Goal: Browse casually

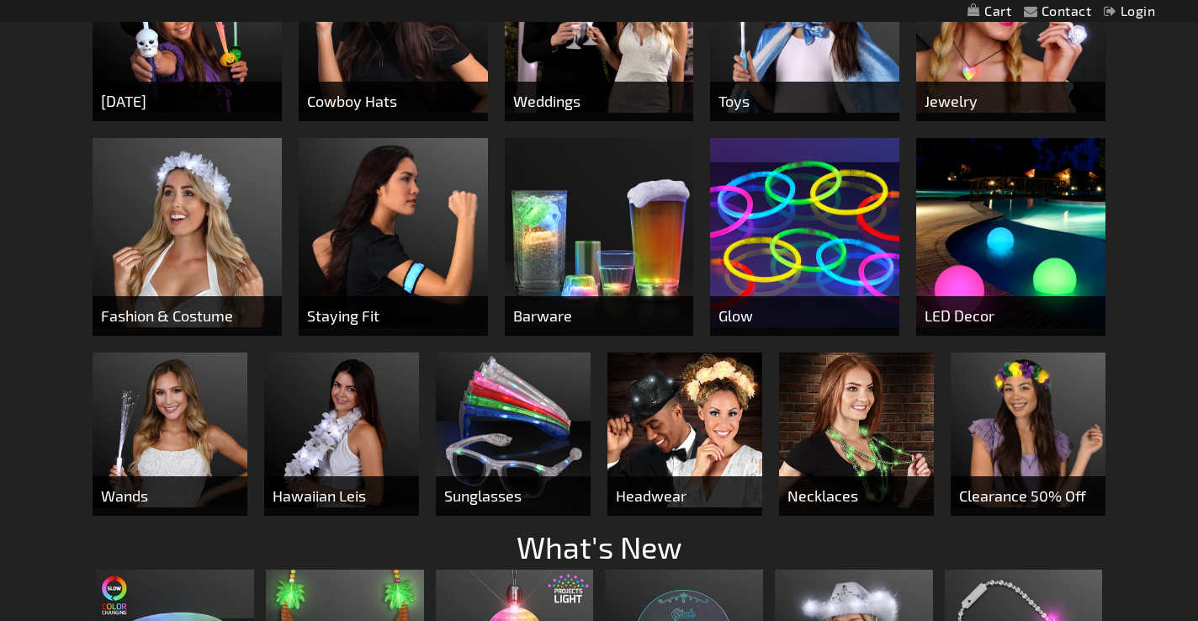
scroll to position [802, 0]
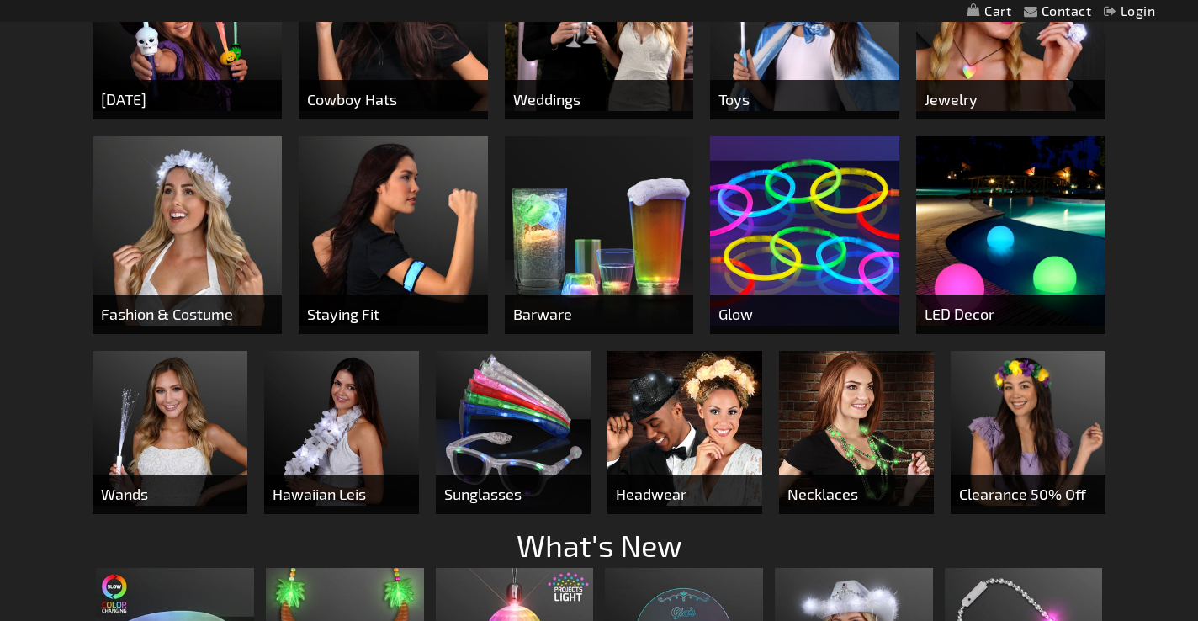
click at [757, 238] on img at bounding box center [804, 230] width 189 height 189
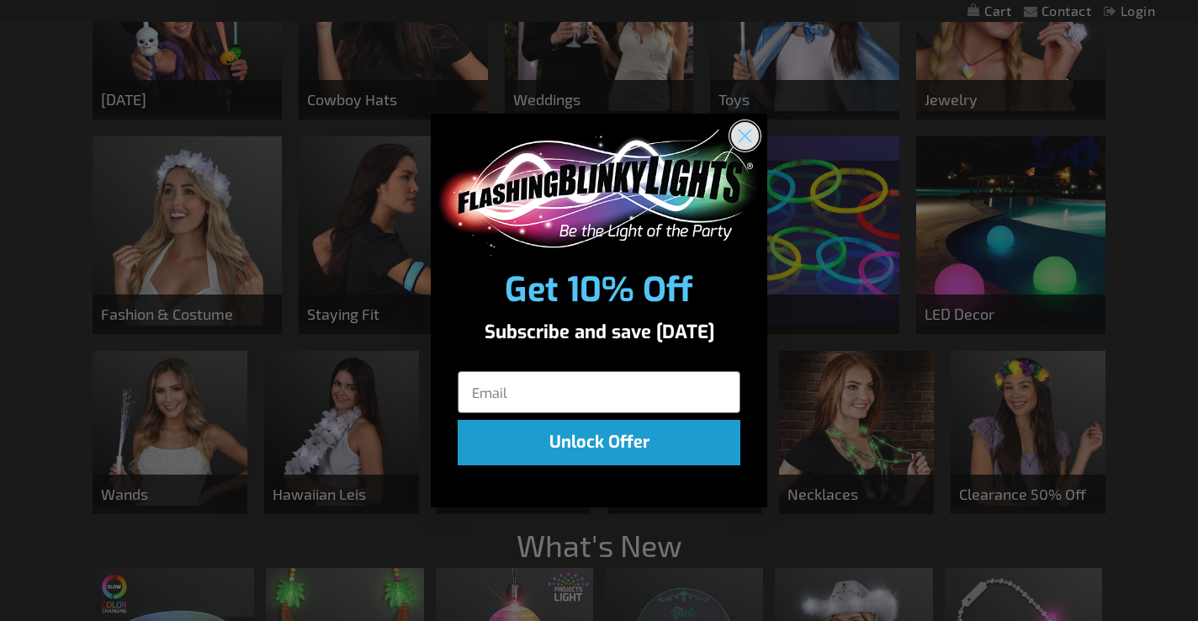
click at [739, 134] on circle "Close dialog" at bounding box center [745, 135] width 28 height 28
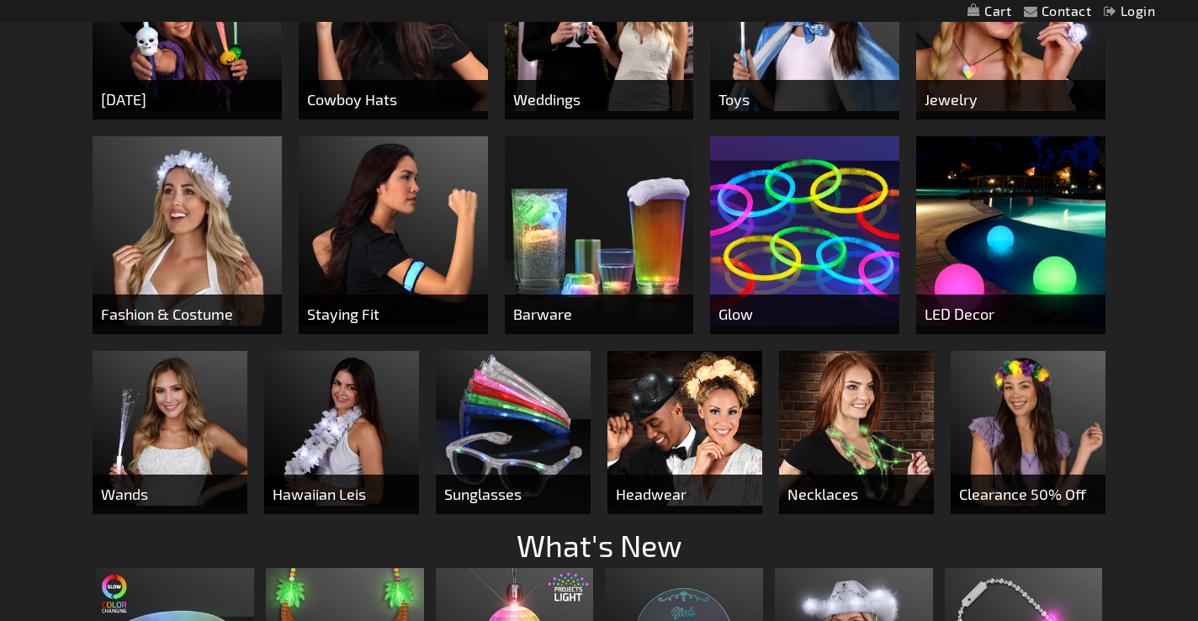
scroll to position [595, 0]
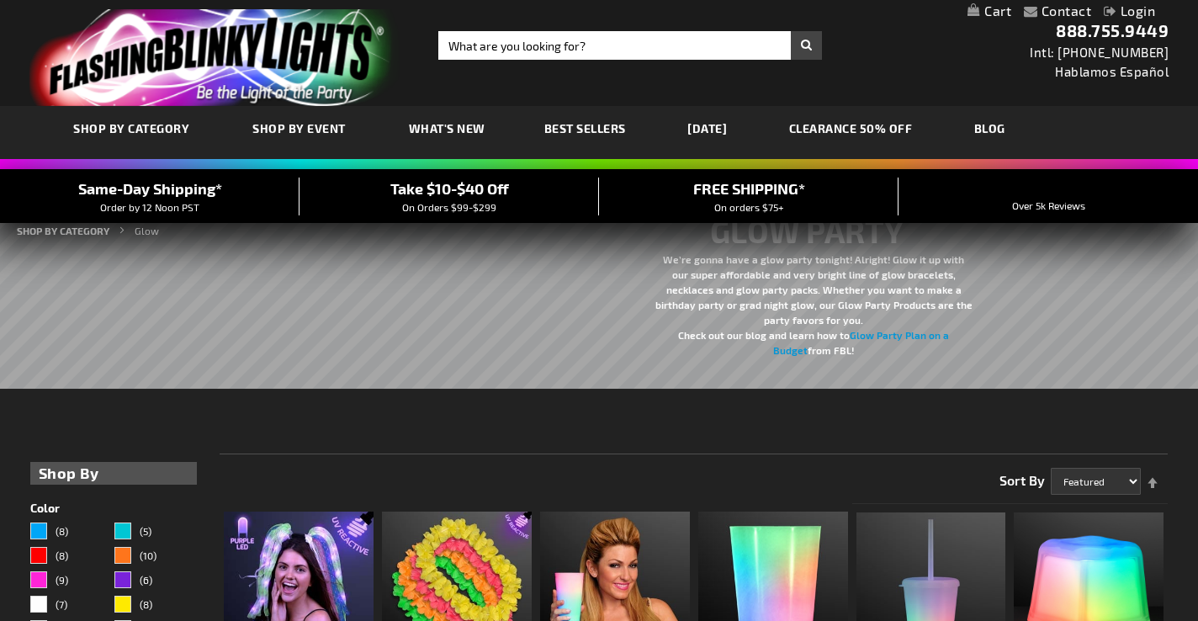
click at [462, 125] on span "What's New" at bounding box center [447, 128] width 77 height 14
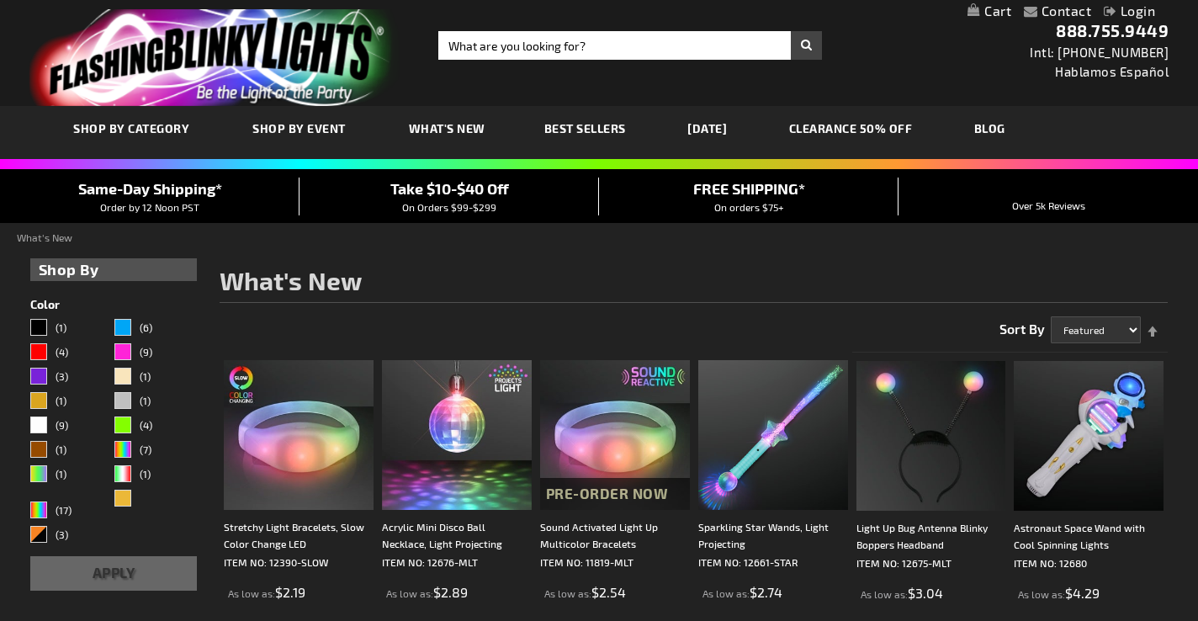
click at [580, 130] on span "Best Sellers" at bounding box center [585, 128] width 82 height 14
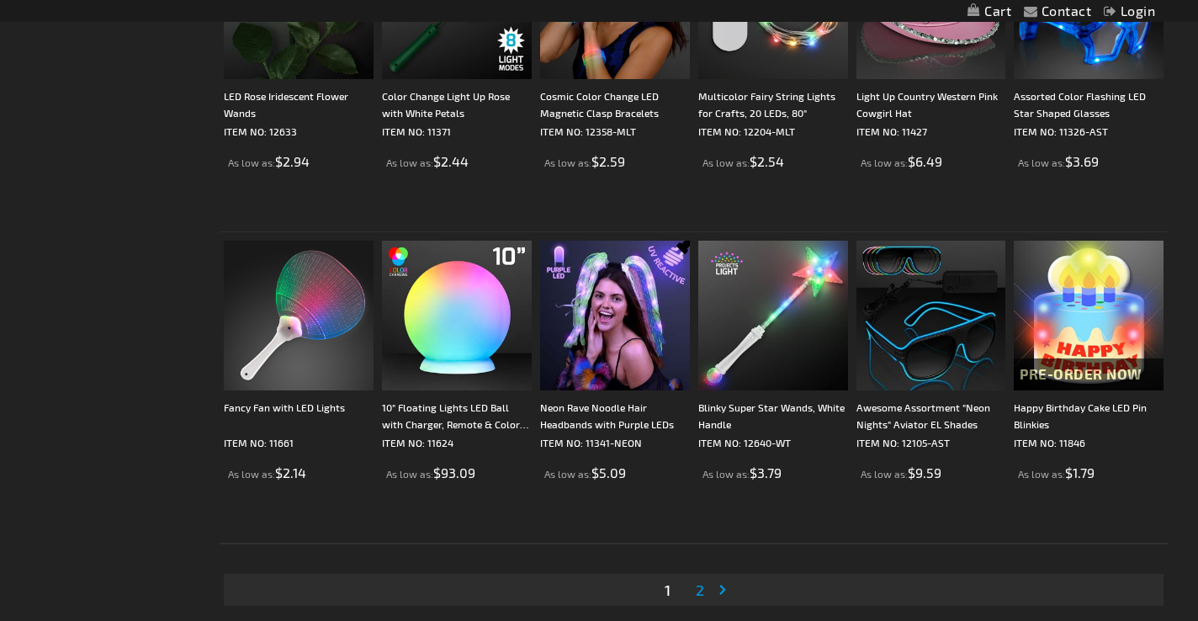
scroll to position [3358, 0]
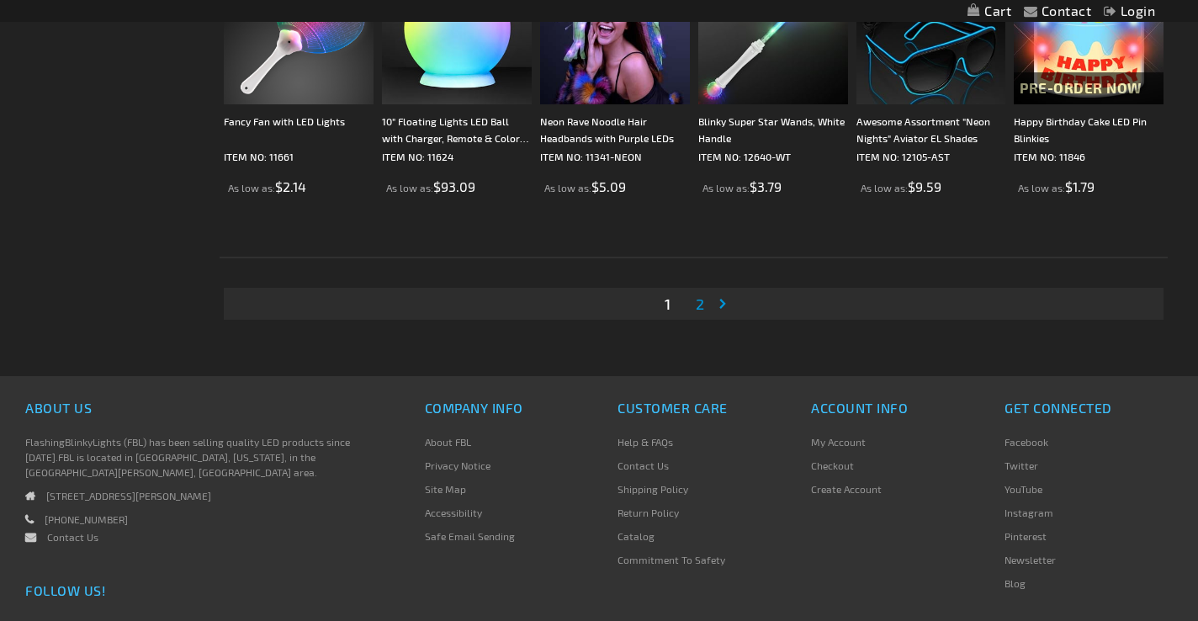
click at [707, 296] on link "Page 2" at bounding box center [699, 303] width 15 height 25
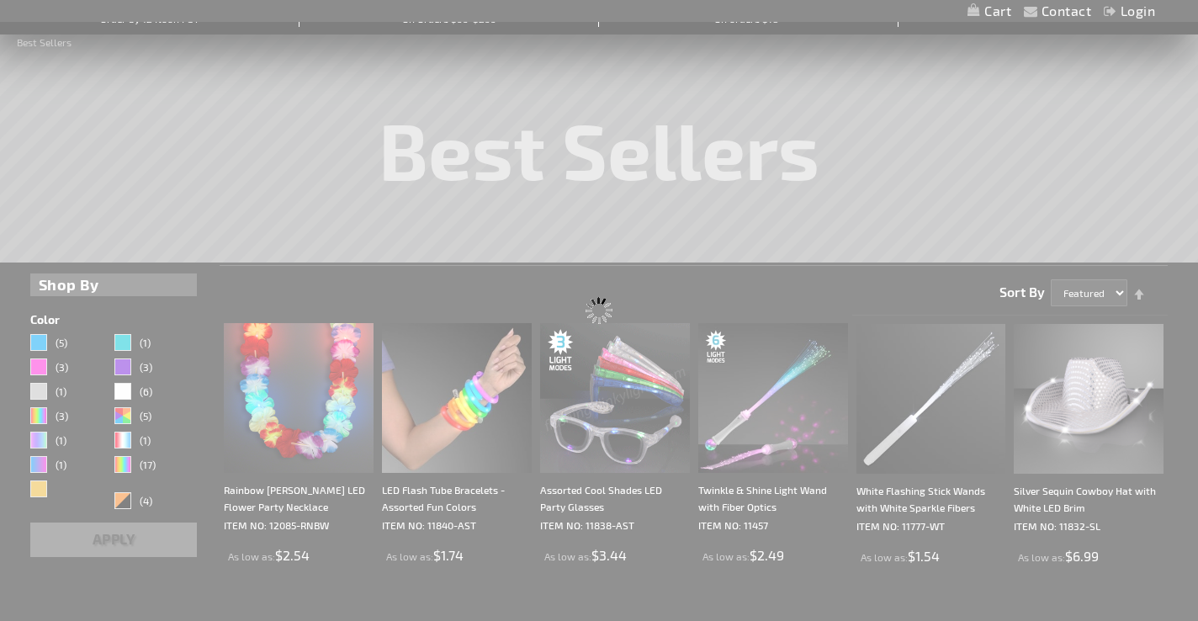
scroll to position [0, 0]
